Goal: Transaction & Acquisition: Obtain resource

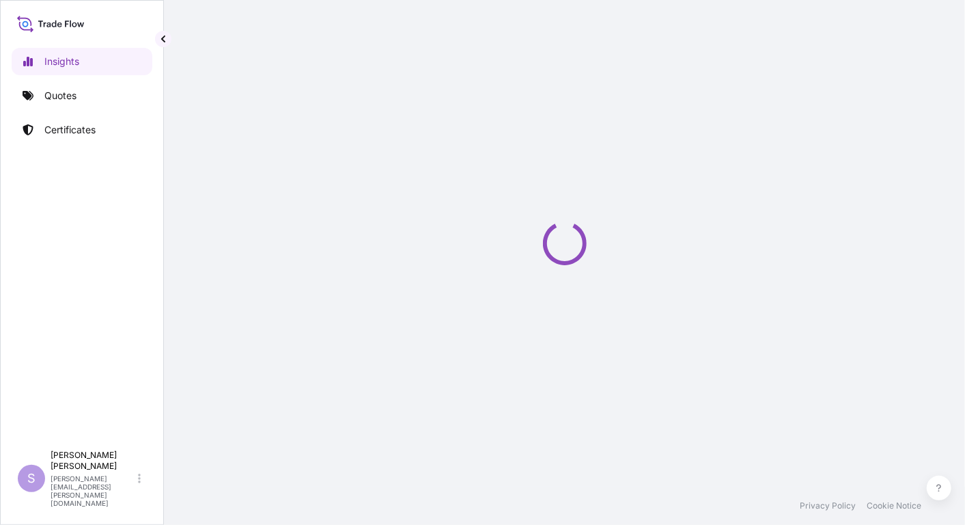
select select "2025"
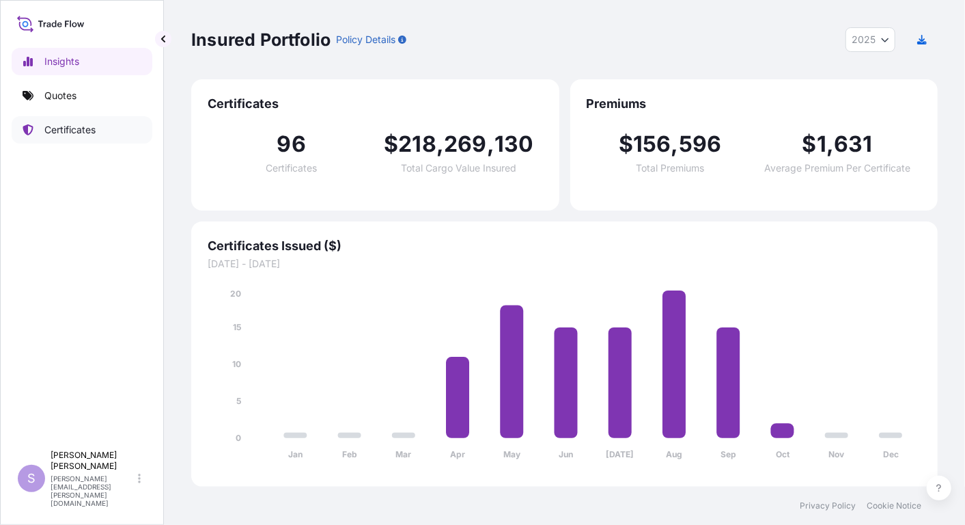
click at [71, 133] on p "Certificates" at bounding box center [69, 130] width 51 height 14
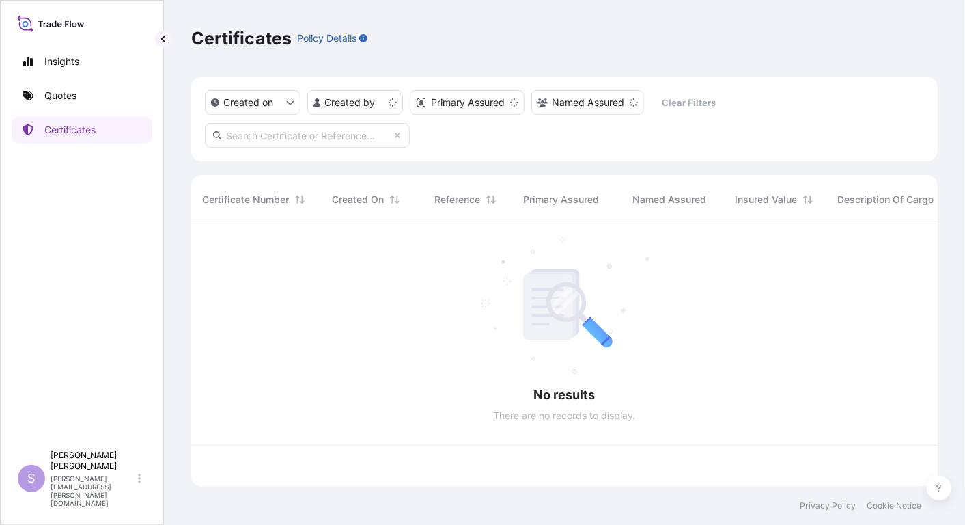
scroll to position [258, 735]
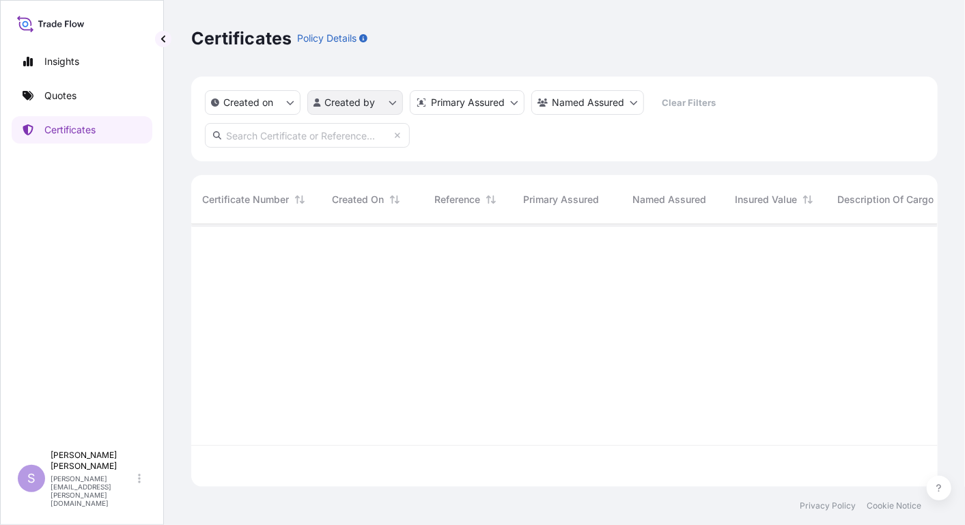
click at [391, 103] on html "Insights Quotes Certificates S [PERSON_NAME] [PERSON_NAME][EMAIL_ADDRESS][PERSO…" at bounding box center [482, 262] width 965 height 525
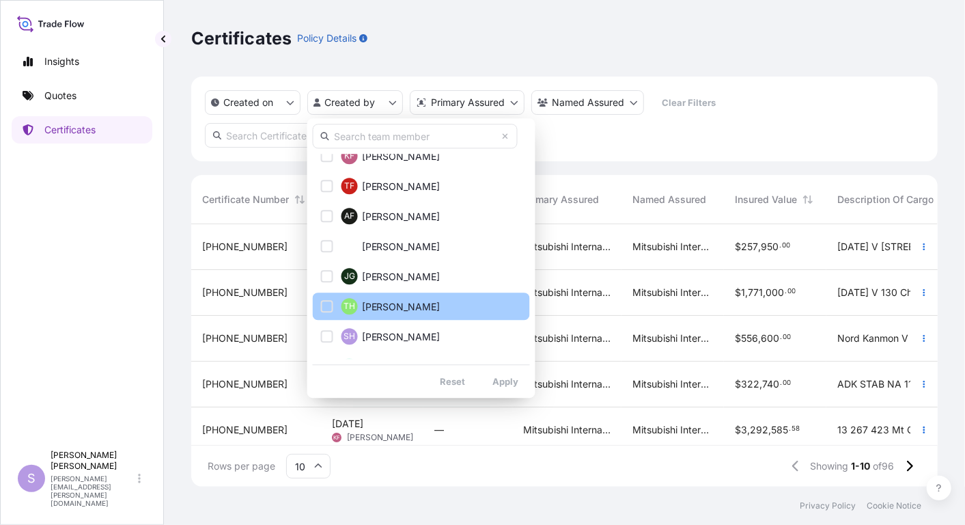
scroll to position [379, 0]
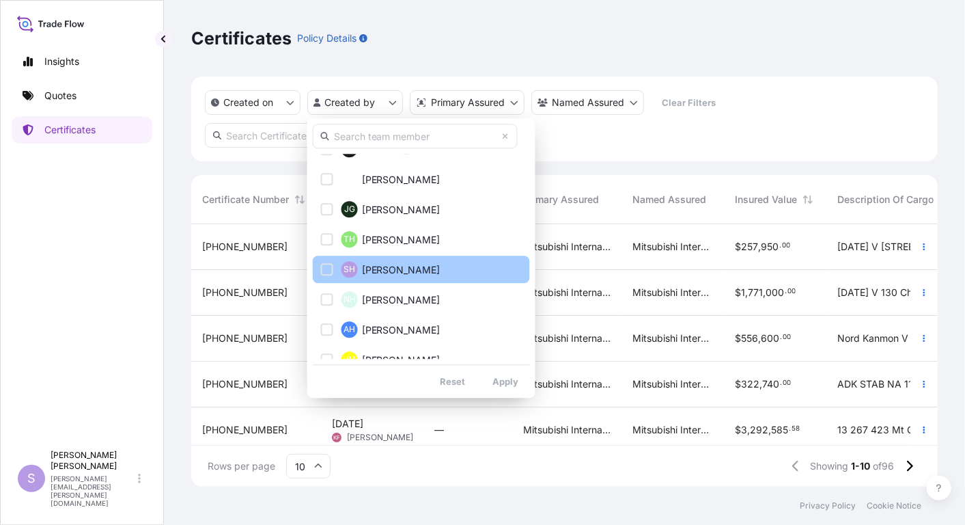
click at [400, 270] on span "[PERSON_NAME]" at bounding box center [401, 270] width 79 height 14
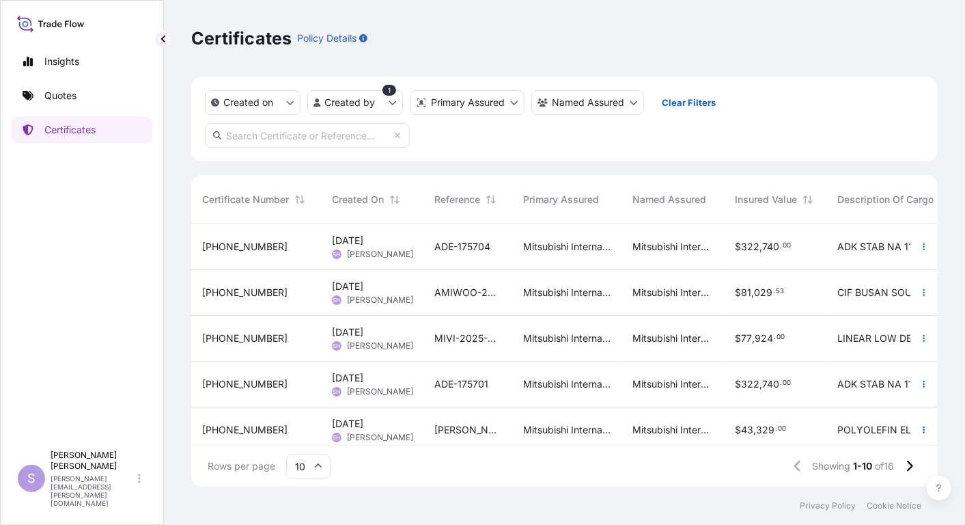
click at [454, 334] on span "MIVI-2025-06 / [PERSON_NAME]" at bounding box center [467, 338] width 67 height 14
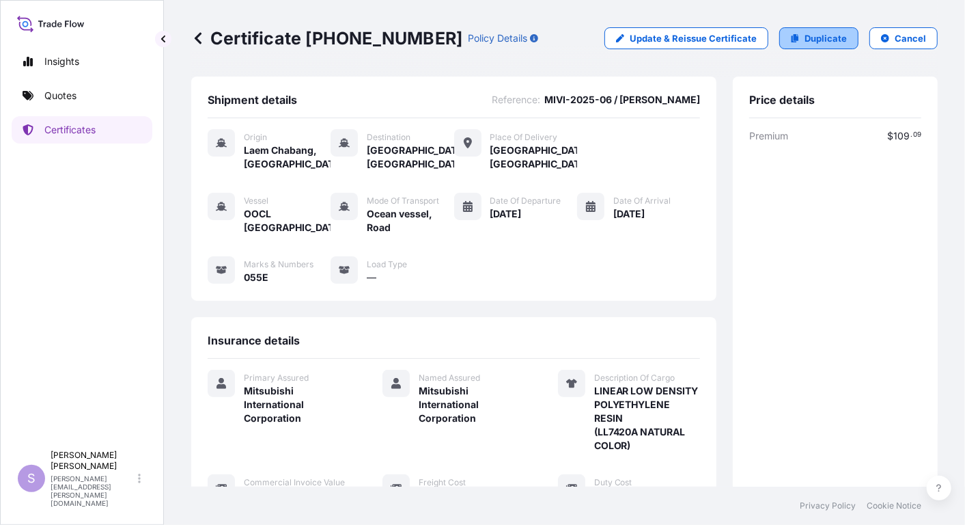
click at [819, 40] on p "Duplicate" at bounding box center [826, 38] width 42 height 14
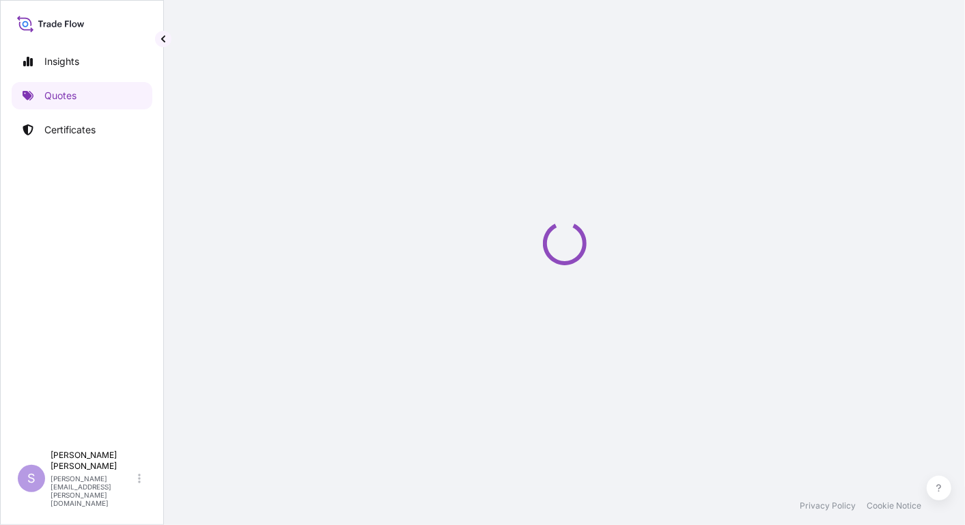
select select "Ocean Vessel"
select select "Road / [GEOGRAPHIC_DATA]"
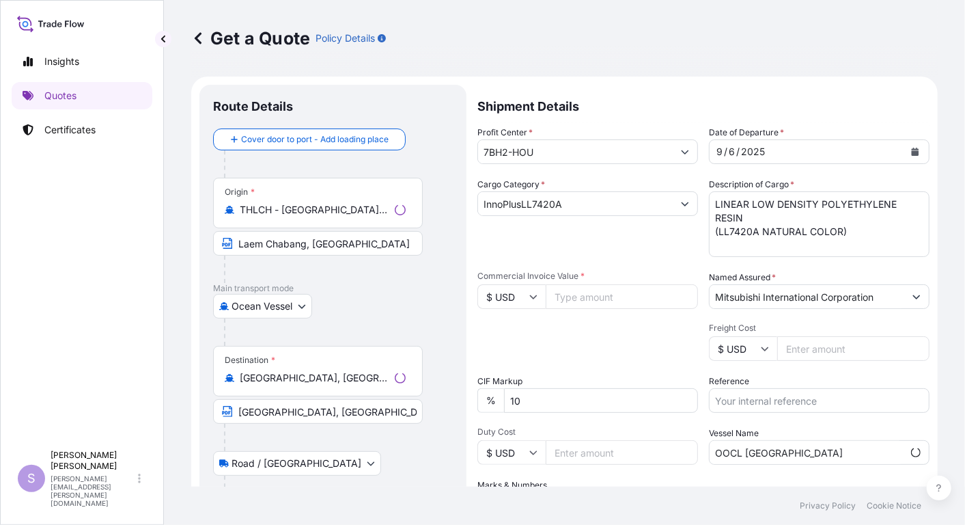
scroll to position [21, 0]
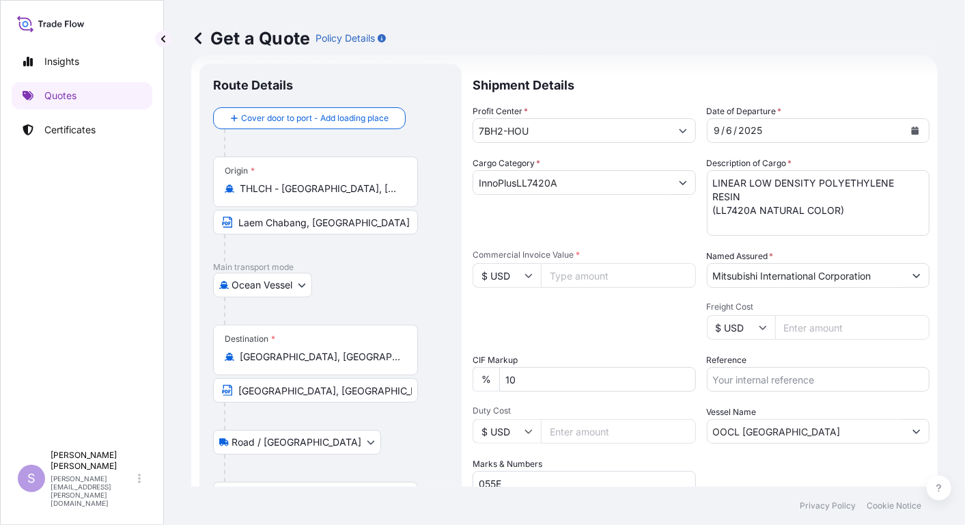
click at [681, 180] on button "Show suggestions" at bounding box center [683, 182] width 25 height 25
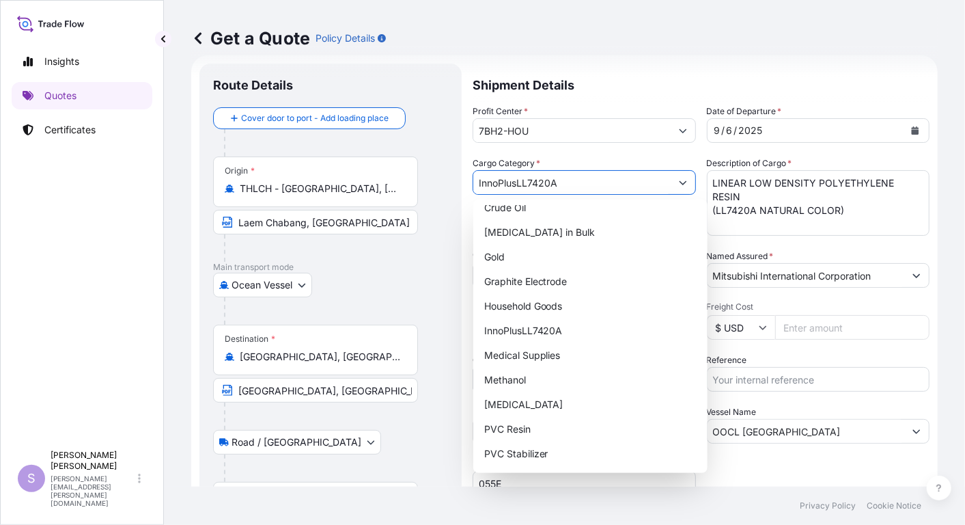
scroll to position [227, 0]
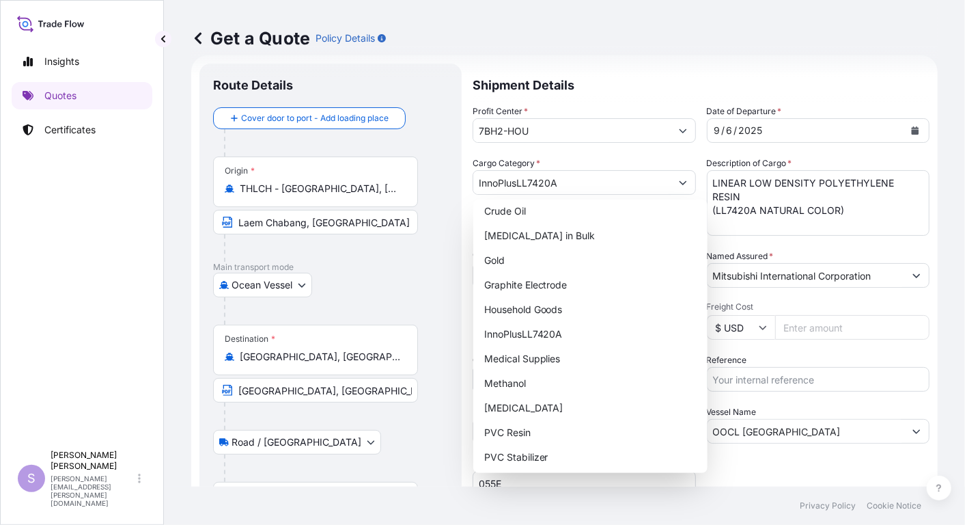
click at [593, 154] on div "Profit Center * 7BH2-HOU Date of Departure * [DATE] Cargo Category * InnoPlusLL…" at bounding box center [701, 299] width 457 height 391
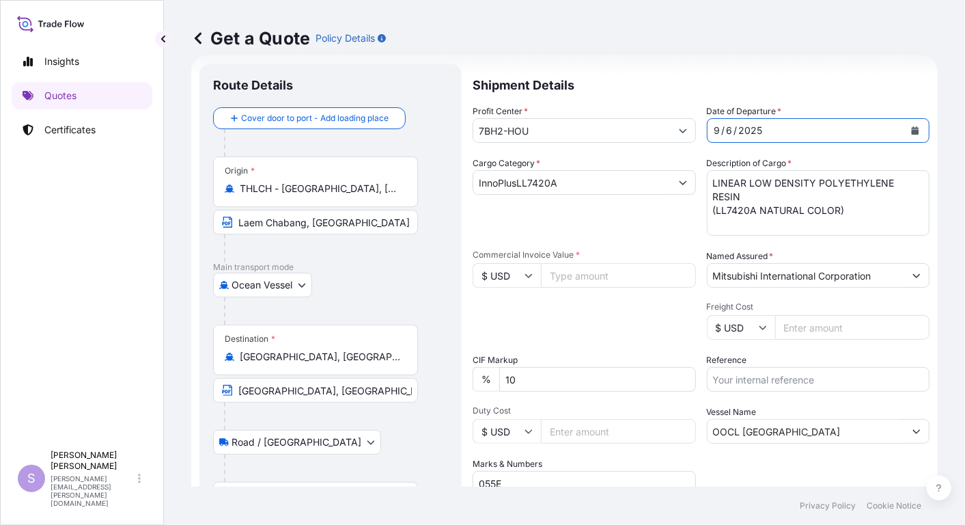
click at [726, 126] on div "6" at bounding box center [729, 130] width 9 height 16
click at [571, 270] on input "Commercial Invoice Value *" at bounding box center [618, 275] width 155 height 25
type input "68915.00"
drag, startPoint x: 785, startPoint y: 434, endPoint x: 579, endPoint y: 437, distance: 206.3
click at [579, 437] on div "Profit Center * 7BH2-HOU Date of Departure * [DATE] Cargo Category * InnoPlusLL…" at bounding box center [701, 299] width 457 height 391
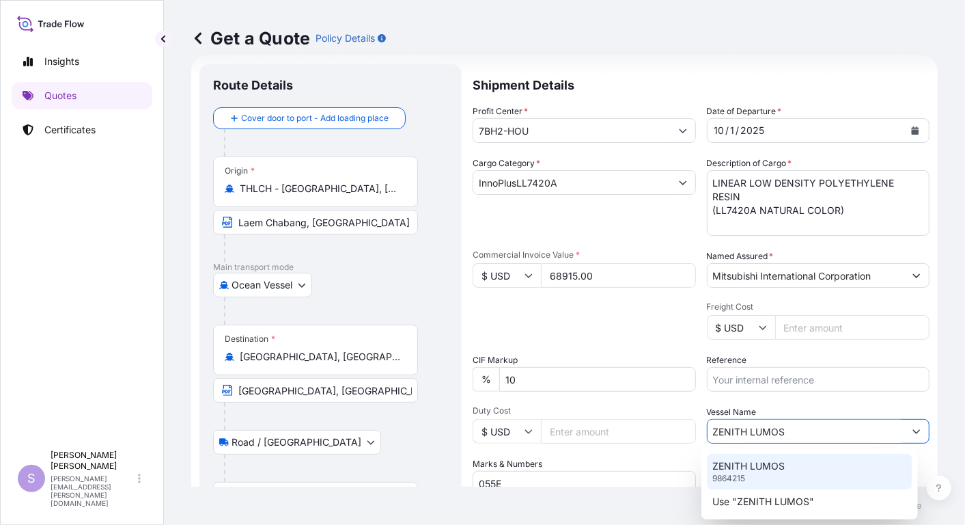
click at [742, 458] on div "ZENITH LUMOS 9864215" at bounding box center [810, 471] width 206 height 36
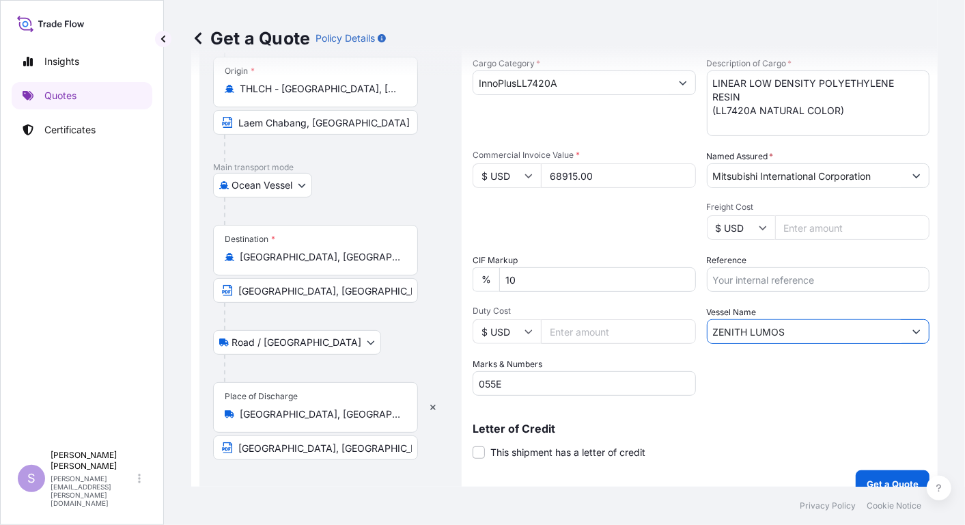
scroll to position [139, 0]
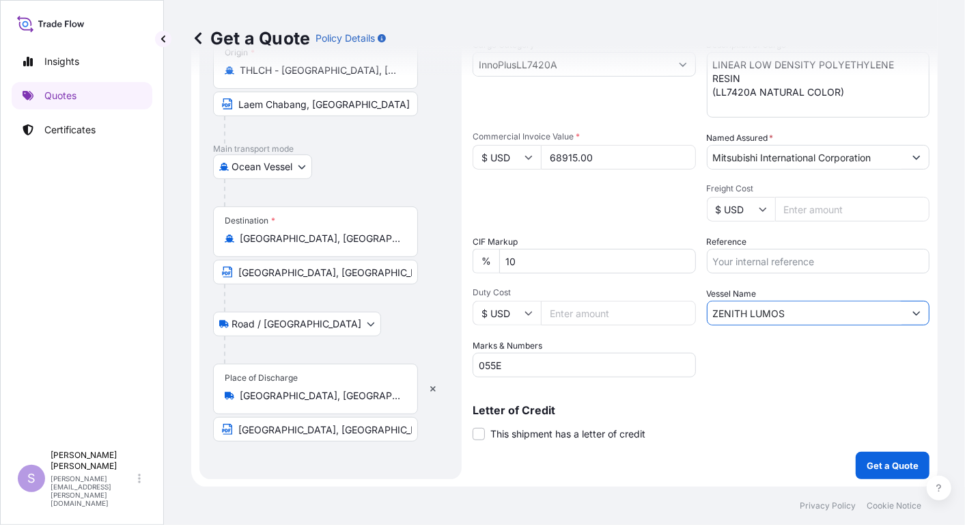
type input "ZENITH LUMOS"
click at [484, 364] on input "055E" at bounding box center [584, 364] width 223 height 25
type input "019E"
click at [724, 391] on div "Letter of Credit This shipment has a letter of credit Letter of credit * Letter…" at bounding box center [701, 414] width 457 height 53
click at [759, 257] on input "Reference" at bounding box center [818, 261] width 223 height 25
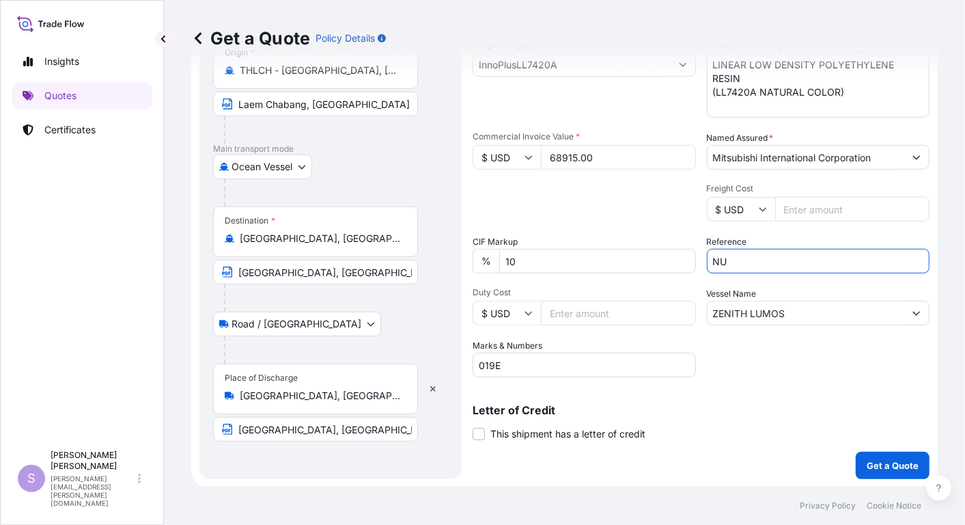
type input "N"
type input "MIVI-2025-07"
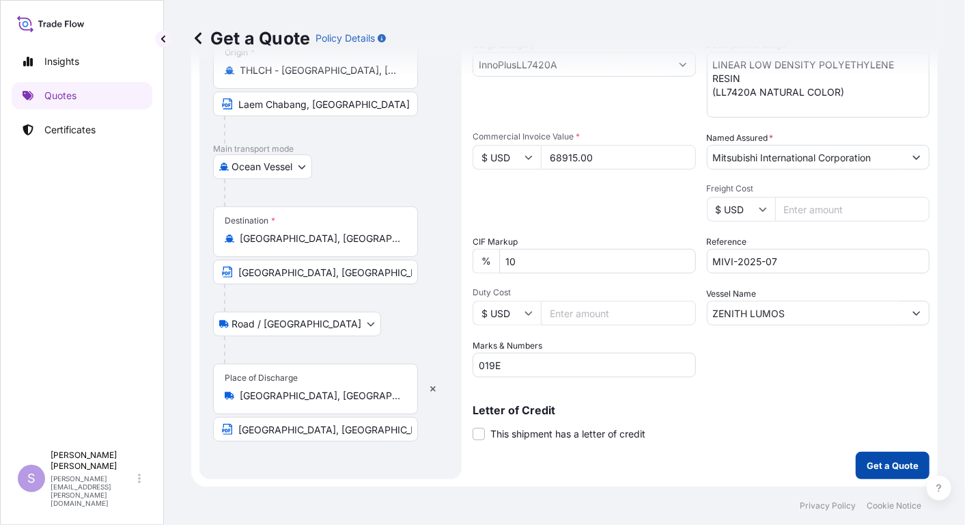
click at [880, 462] on p "Get a Quote" at bounding box center [893, 465] width 52 height 14
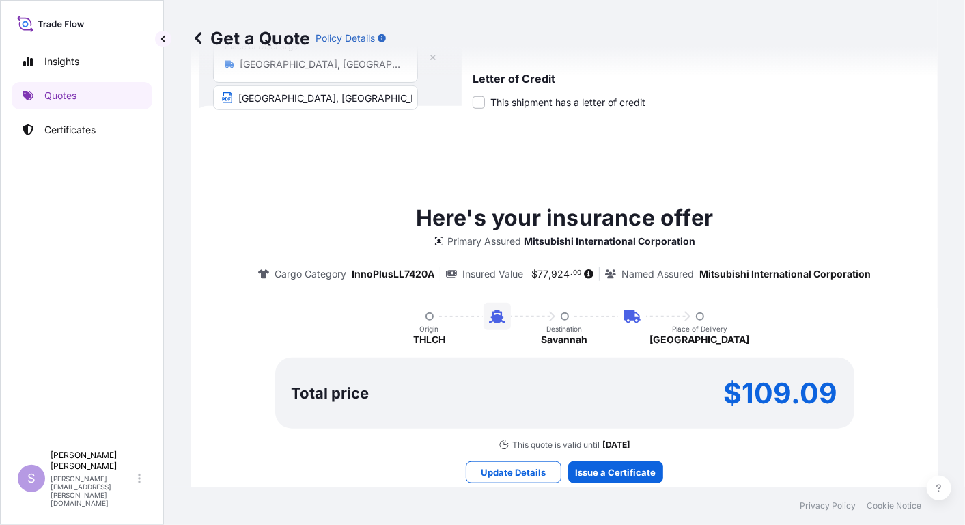
scroll to position [508, 0]
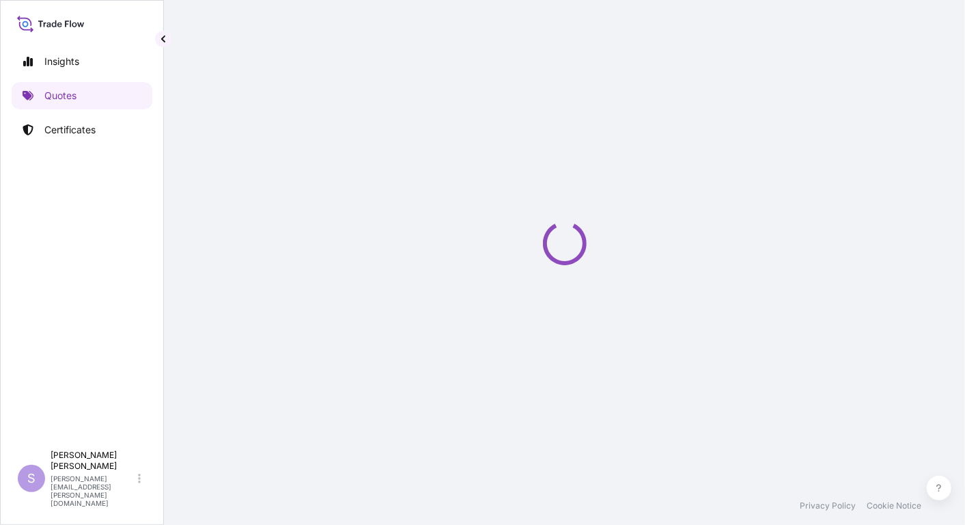
select select "Ocean Vessel"
select select "Road / [GEOGRAPHIC_DATA]"
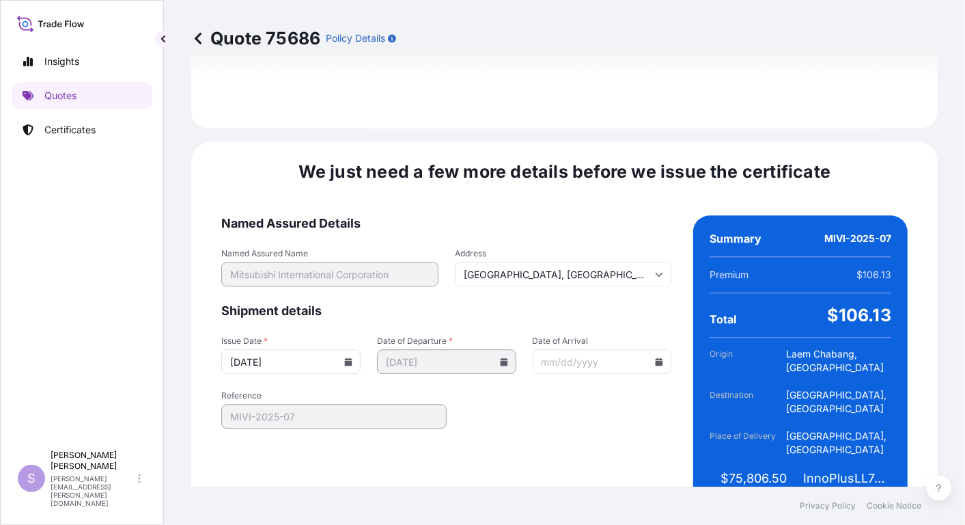
scroll to position [1831, 0]
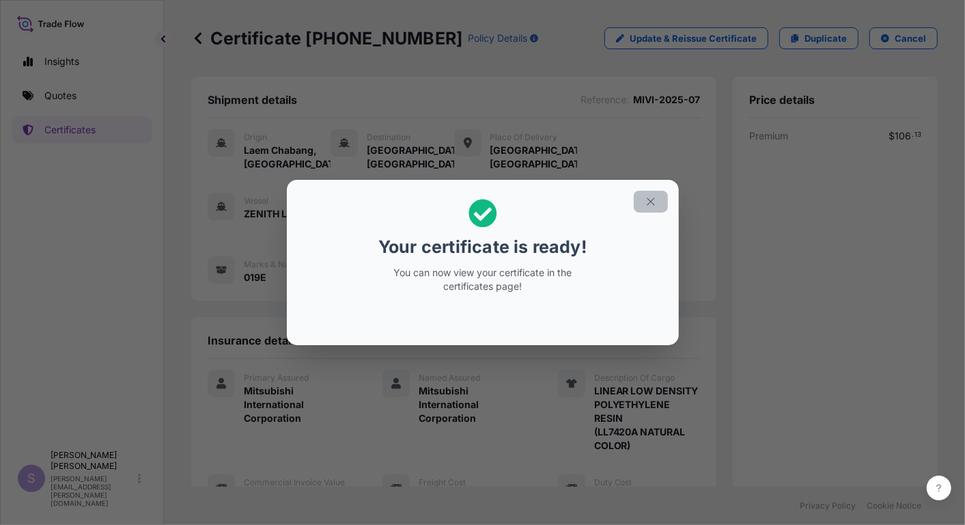
click at [659, 199] on button "button" at bounding box center [651, 202] width 34 height 22
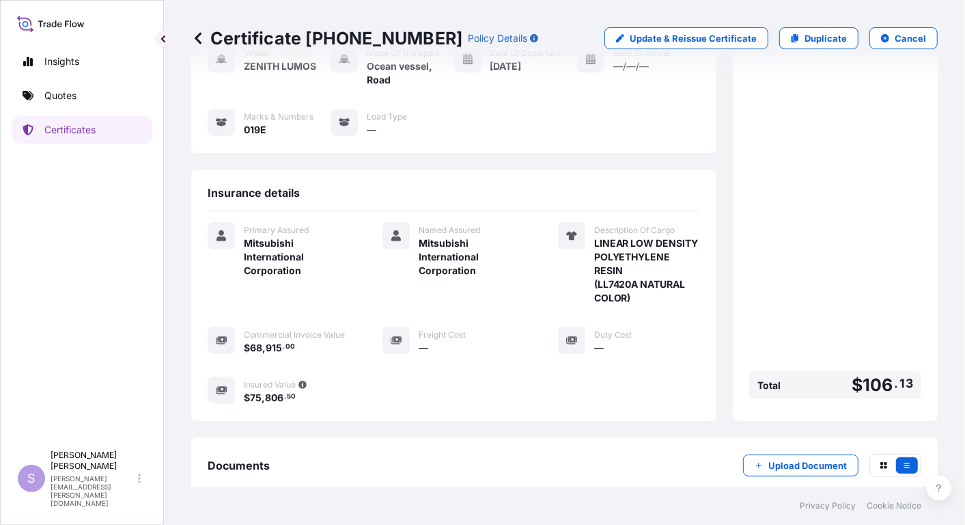
scroll to position [238, 0]
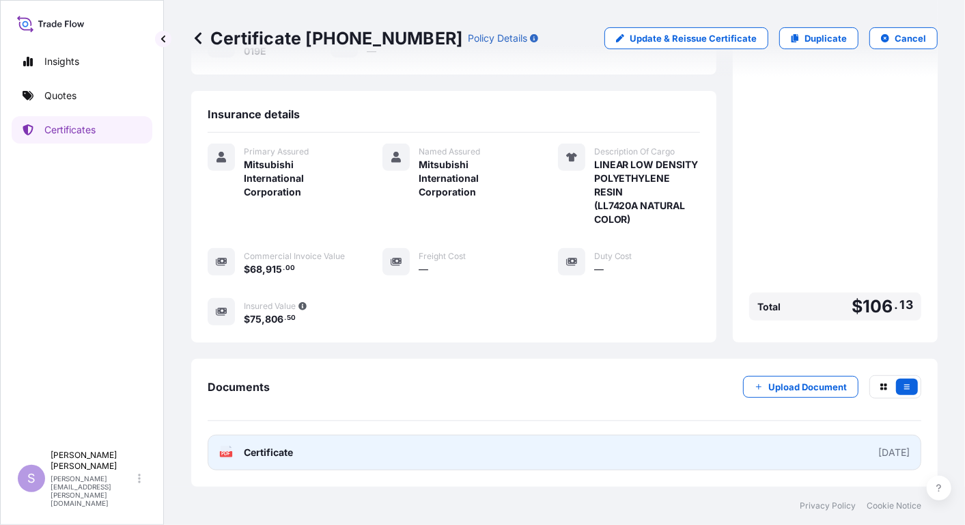
click at [277, 449] on span "Certificate" at bounding box center [268, 452] width 49 height 14
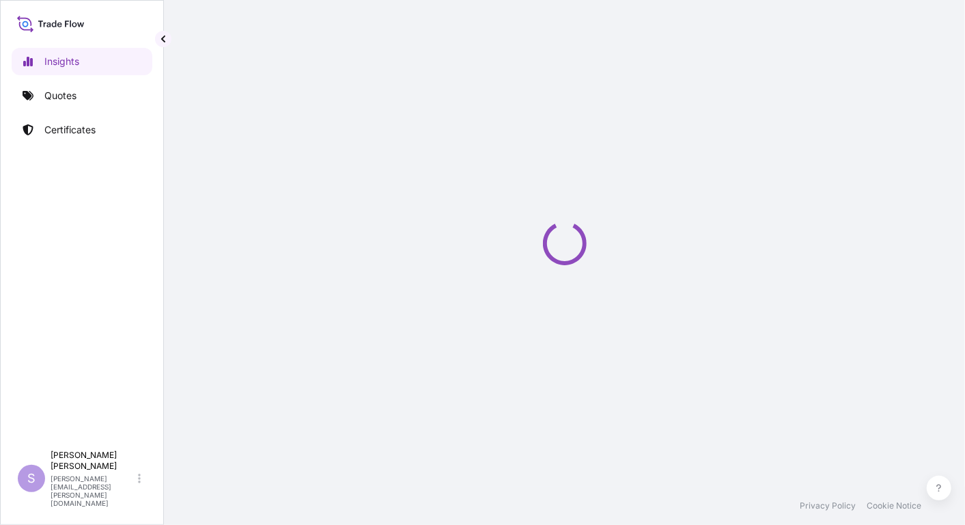
select select "2025"
